Goal: Information Seeking & Learning: Learn about a topic

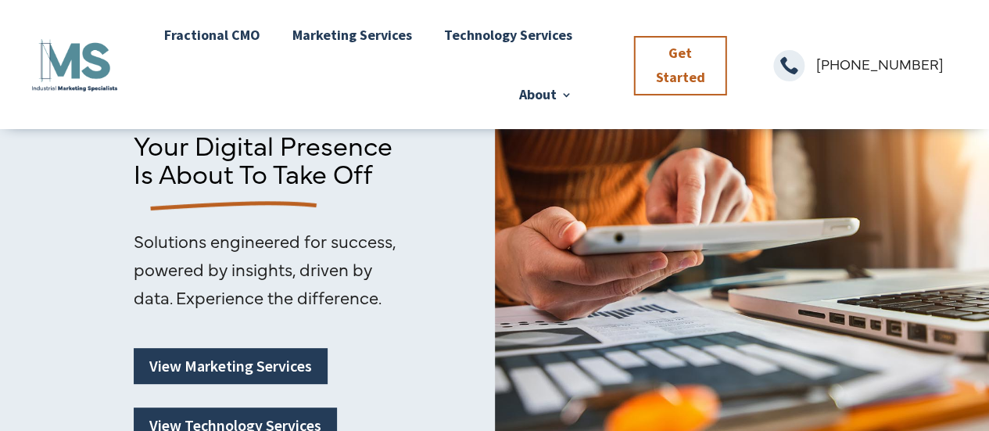
scroll to position [120, 0]
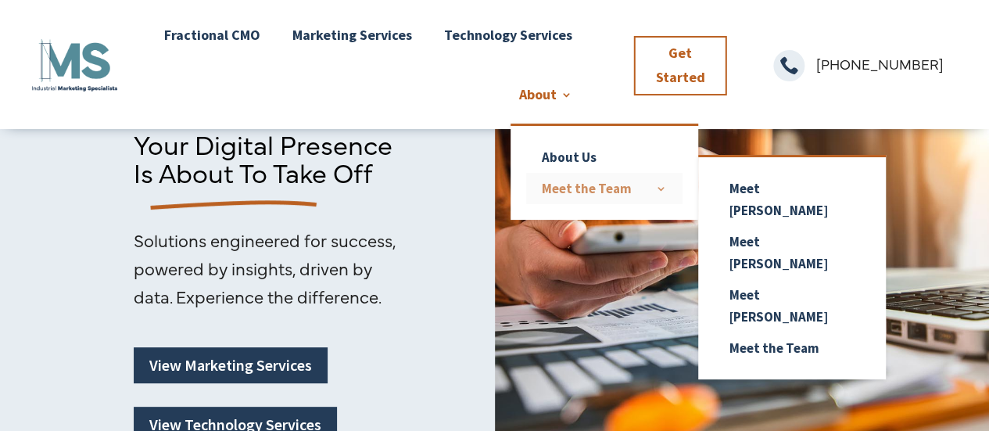
click at [578, 181] on link "Meet the Team" at bounding box center [604, 188] width 156 height 31
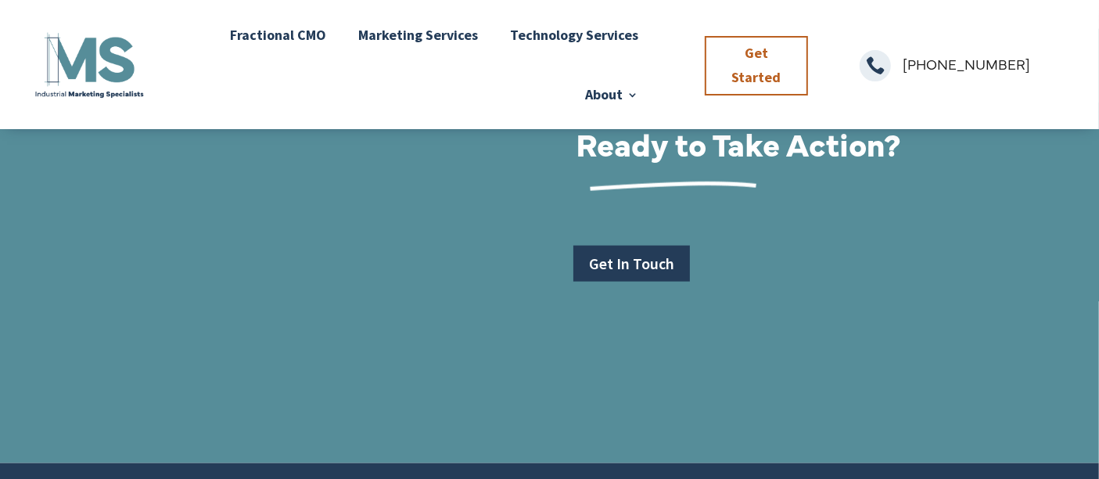
scroll to position [2075, 0]
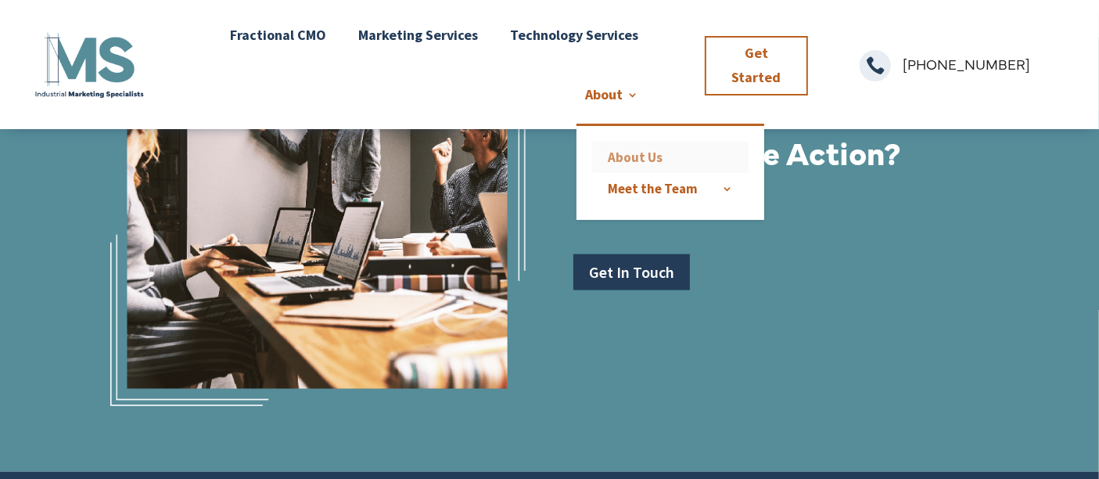
click at [616, 149] on link "About Us" at bounding box center [670, 157] width 156 height 31
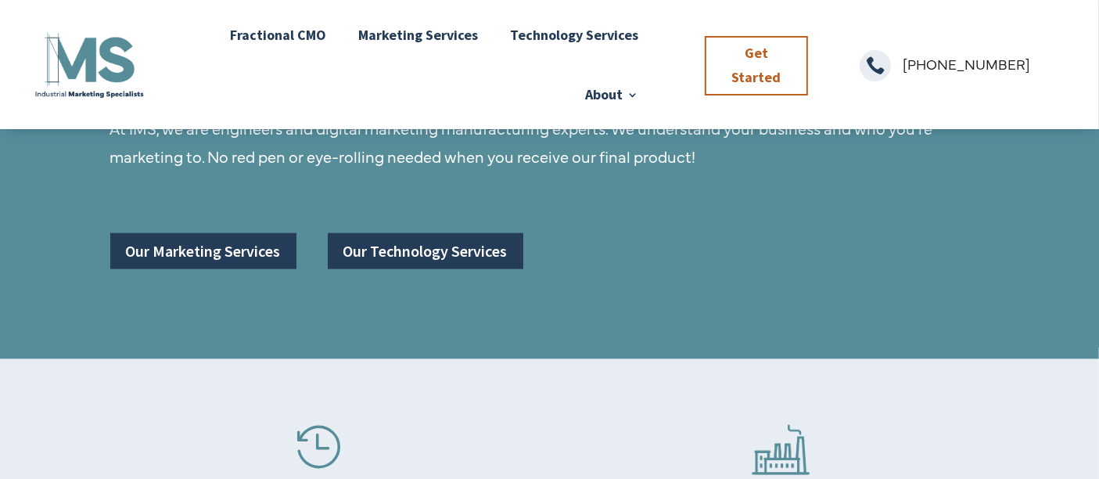
scroll to position [1642, 0]
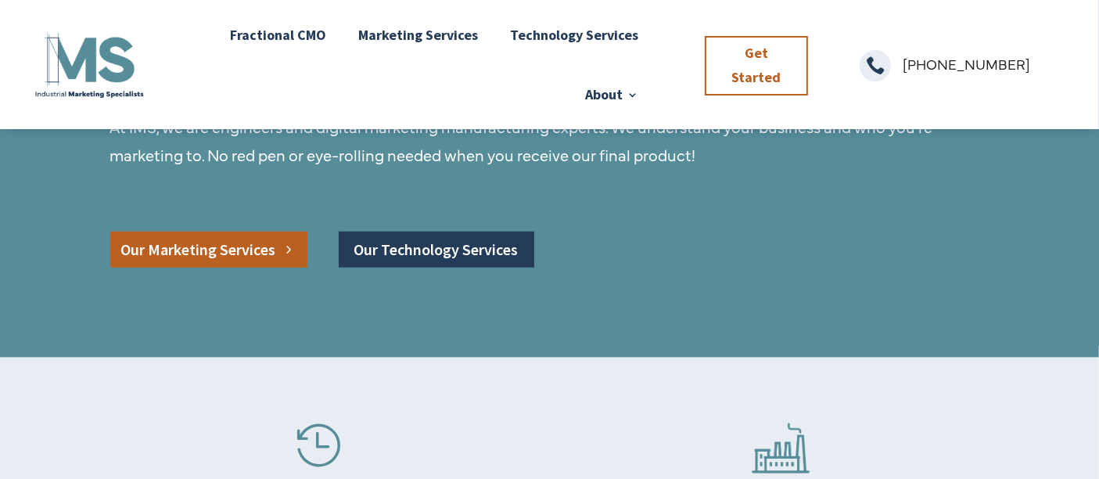
click at [239, 252] on link "Our Marketing Services" at bounding box center [208, 250] width 197 height 36
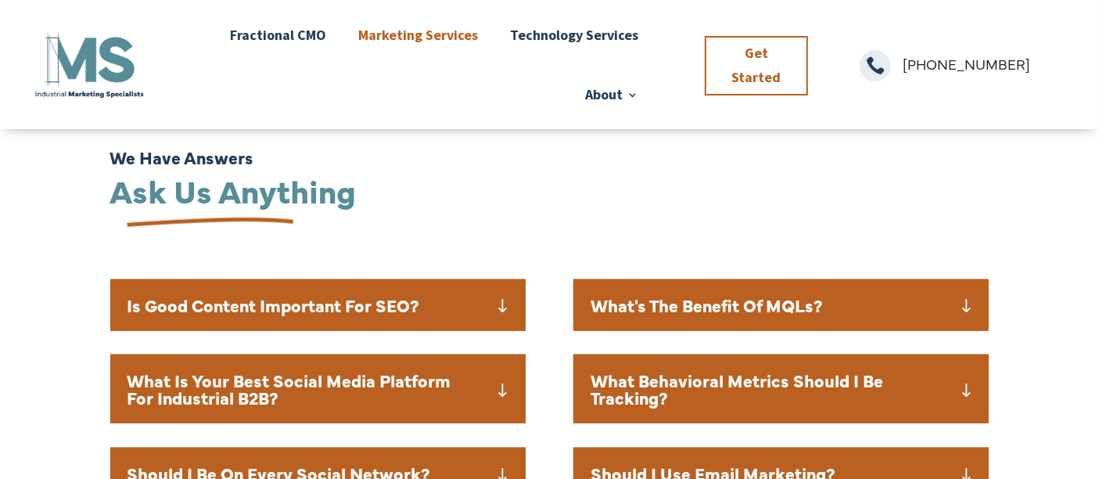
scroll to position [1812, 0]
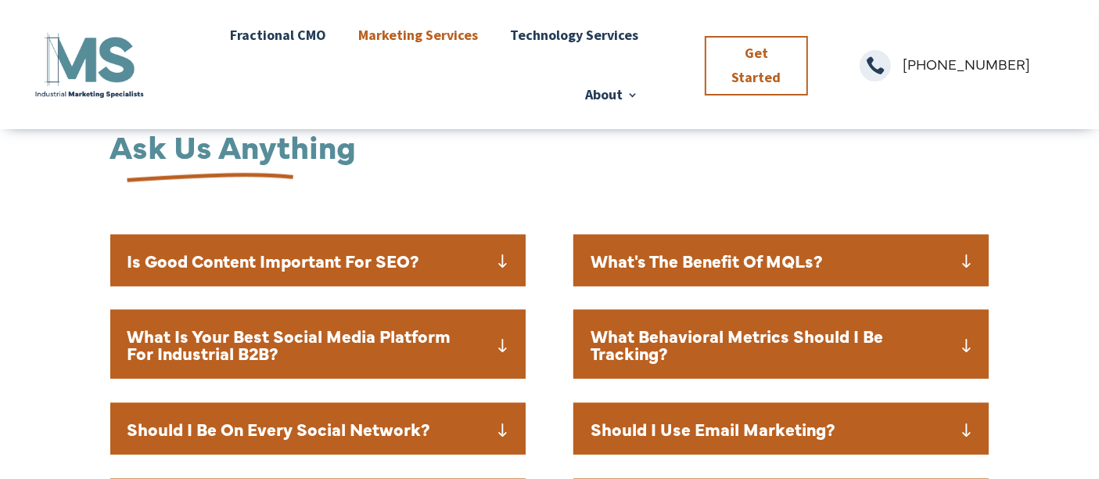
click at [374, 252] on h5 "Is Good Content Important For SEO?" at bounding box center [317, 260] width 381 height 17
